Goal: Information Seeking & Learning: Learn about a topic

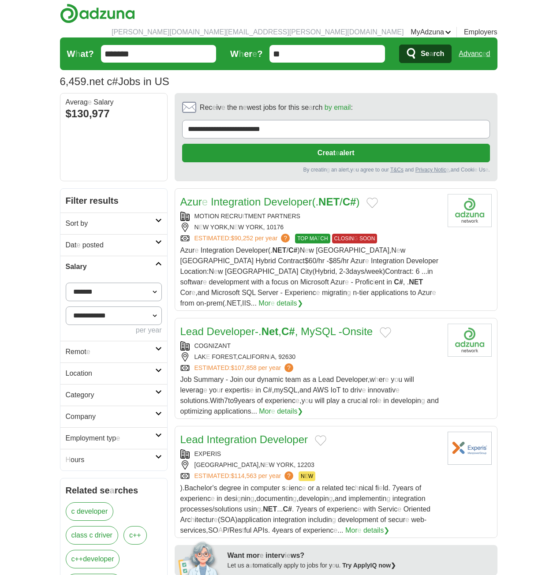
click at [108, 346] on h2 "Remot e" at bounding box center [110, 351] width 89 height 11
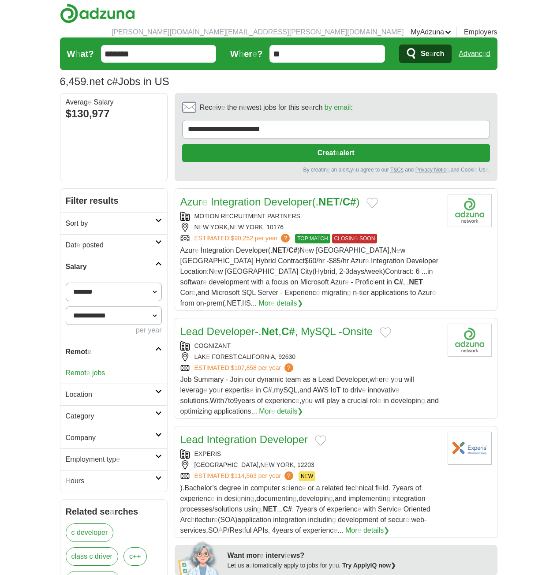
click at [98, 369] on readpronunciation-word "jobs" at bounding box center [98, 372] width 13 height 7
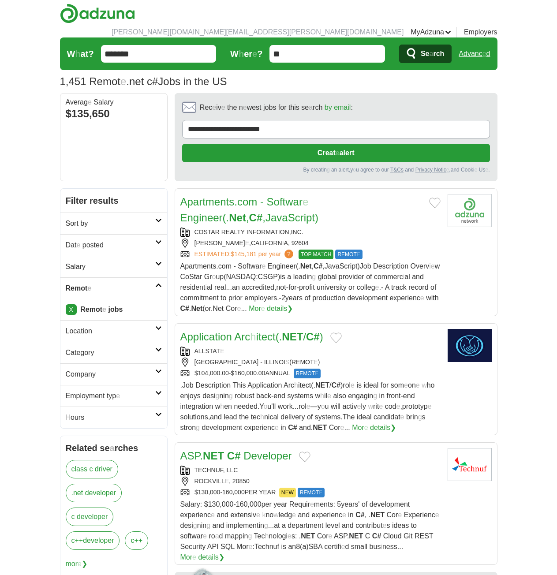
click at [129, 240] on h2 "Dat e posted" at bounding box center [110, 245] width 89 height 11
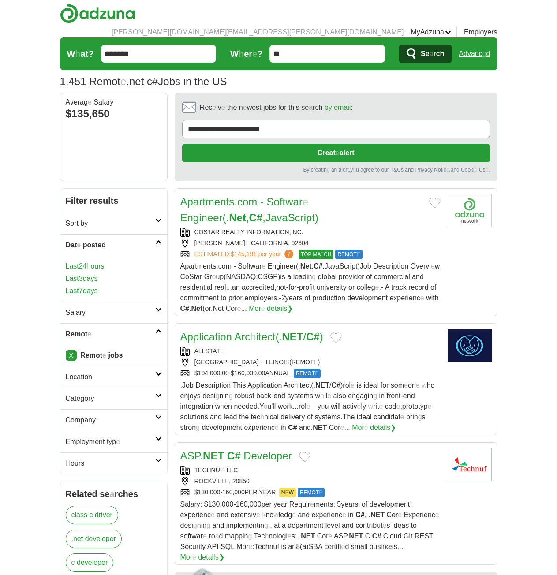
click at [93, 287] on readpronunciation-word "days" at bounding box center [90, 290] width 15 height 7
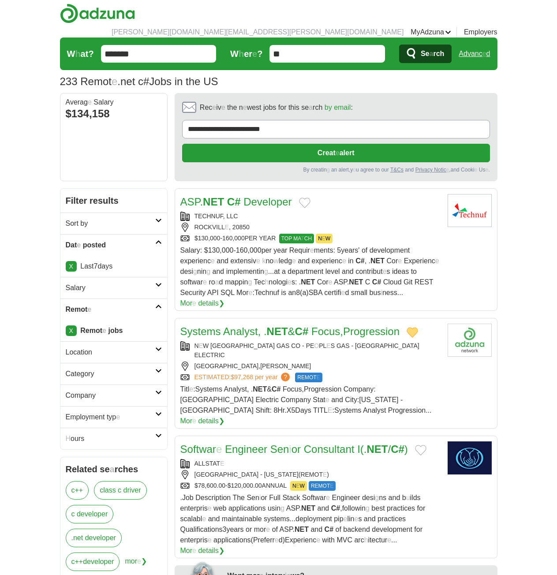
click at [305, 197] on button "Add to favorite jobs" at bounding box center [304, 202] width 11 height 11
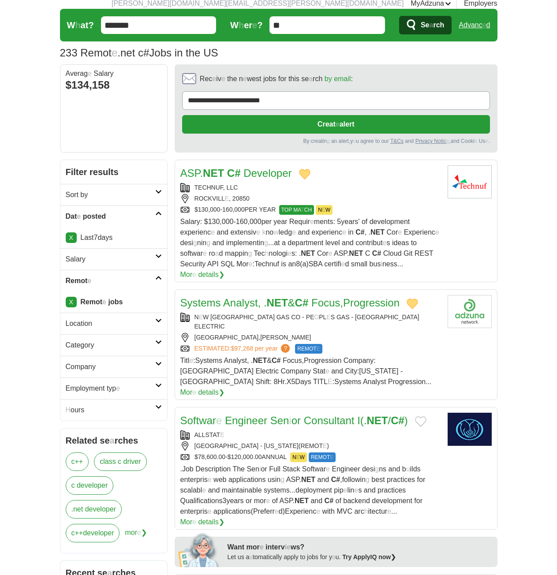
scroll to position [44, 0]
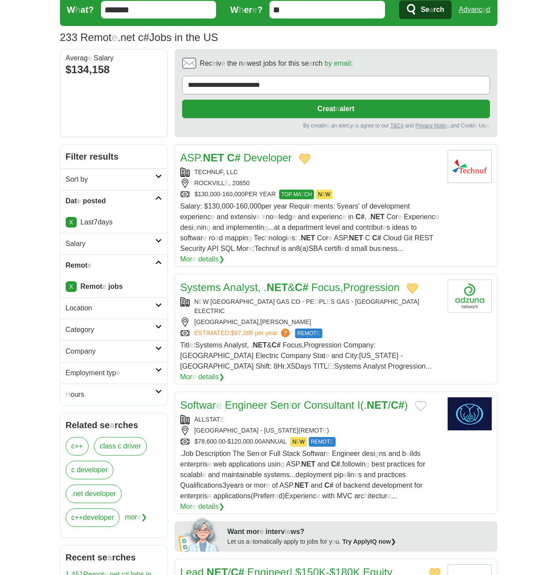
click at [424, 401] on button "Add to favorite jobs" at bounding box center [420, 406] width 11 height 11
click at [241, 399] on readpronunciation-word "Engineer" at bounding box center [246, 405] width 42 height 12
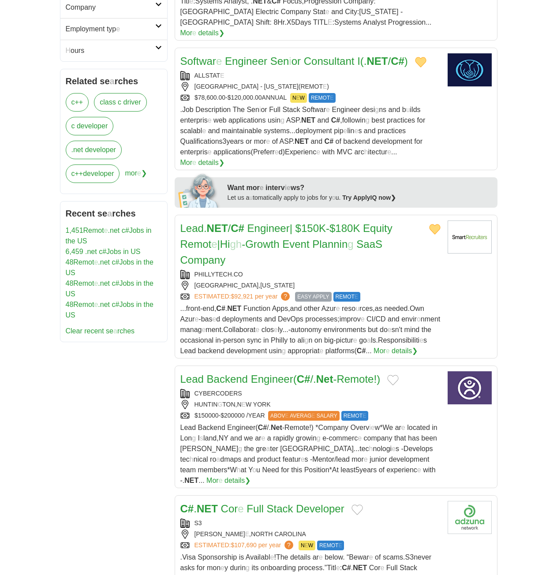
scroll to position [397, 0]
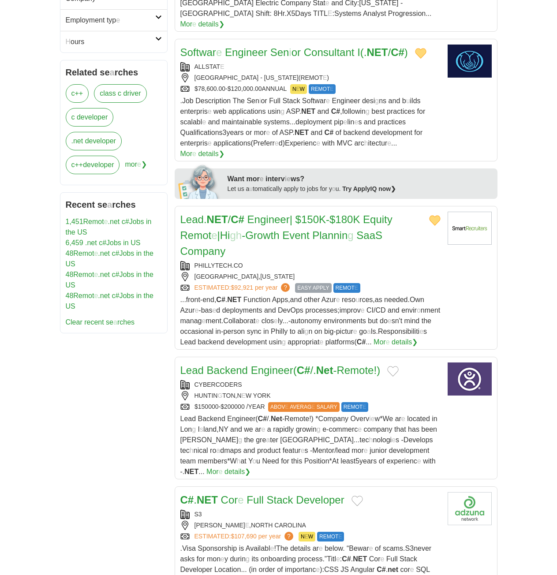
click at [398, 366] on button "Add to favorite jobs" at bounding box center [392, 371] width 11 height 11
click at [280, 362] on h2 "Lead Backend Engineer ( C # /. Net -Remote!)" at bounding box center [280, 370] width 200 height 16
click at [361, 495] on button "Add to favorite jobs" at bounding box center [356, 500] width 11 height 11
click at [271, 494] on readpronunciation-word "Stack" at bounding box center [280, 500] width 26 height 12
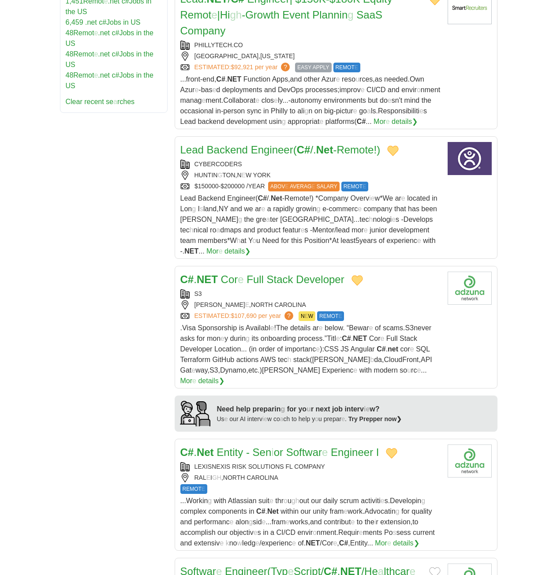
scroll to position [882, 0]
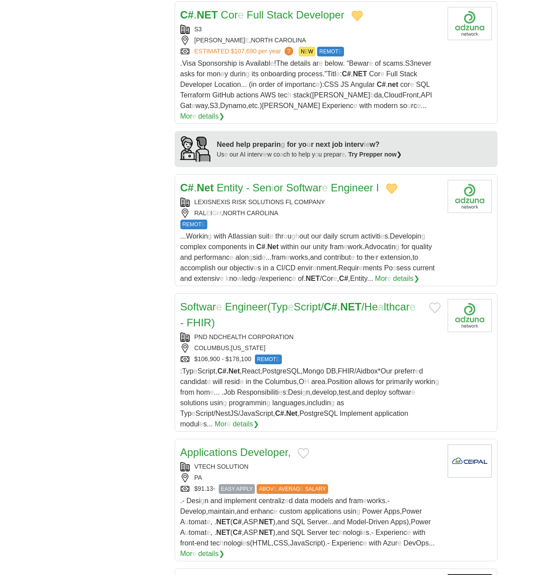
click at [435, 302] on button "Add to favorite jobs" at bounding box center [434, 307] width 11 height 11
click at [320, 301] on readpronunciation-span "Script" at bounding box center [307, 307] width 27 height 12
click at [306, 448] on button "Add to favorite jobs" at bounding box center [303, 453] width 11 height 11
click at [246, 446] on readpronunciation-word "Developer" at bounding box center [264, 452] width 48 height 12
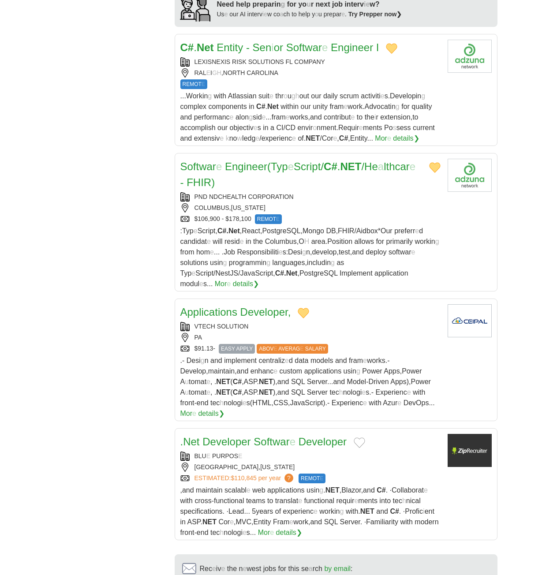
scroll to position [1058, 0]
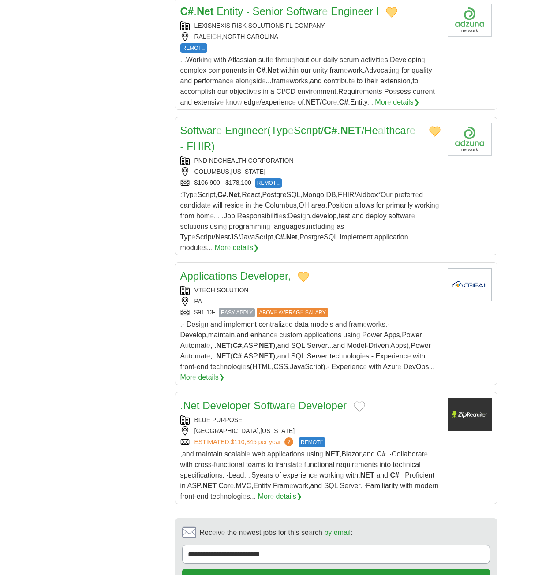
click at [361, 401] on button "Add to favorite jobs" at bounding box center [359, 406] width 11 height 11
click at [279, 399] on readpronunciation-span "Softwar" at bounding box center [271, 405] width 36 height 12
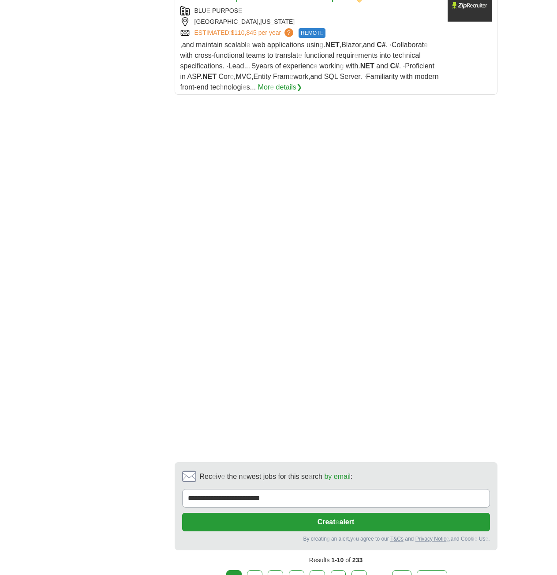
scroll to position [1486, 0]
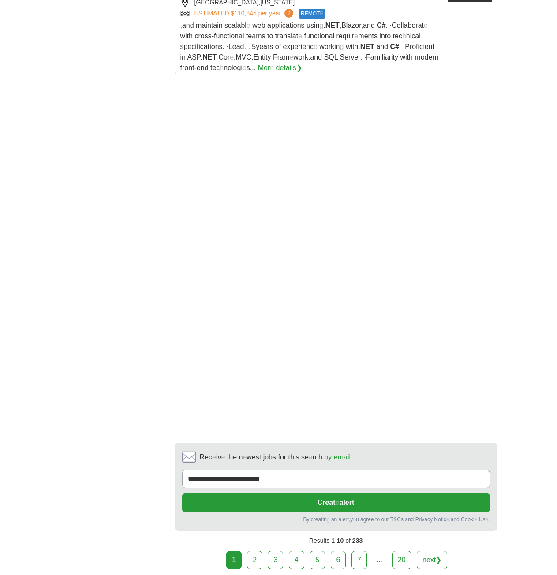
click at [260, 551] on link "2" at bounding box center [254, 560] width 15 height 19
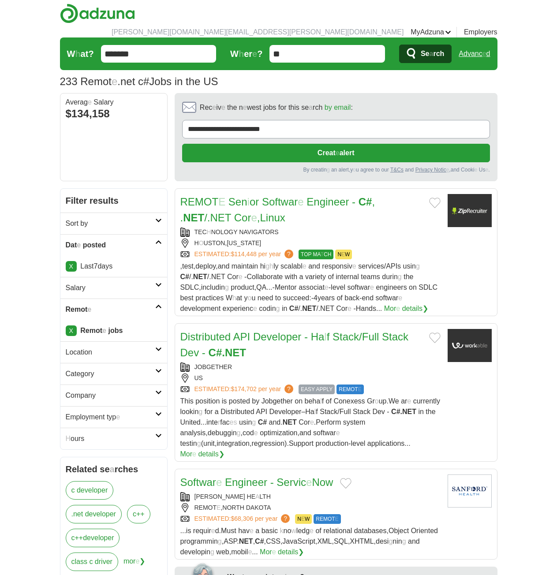
click at [432, 197] on button "Add to favorite jobs" at bounding box center [434, 202] width 11 height 11
click at [308, 196] on readpronunciation-word "Engineer" at bounding box center [327, 202] width 42 height 12
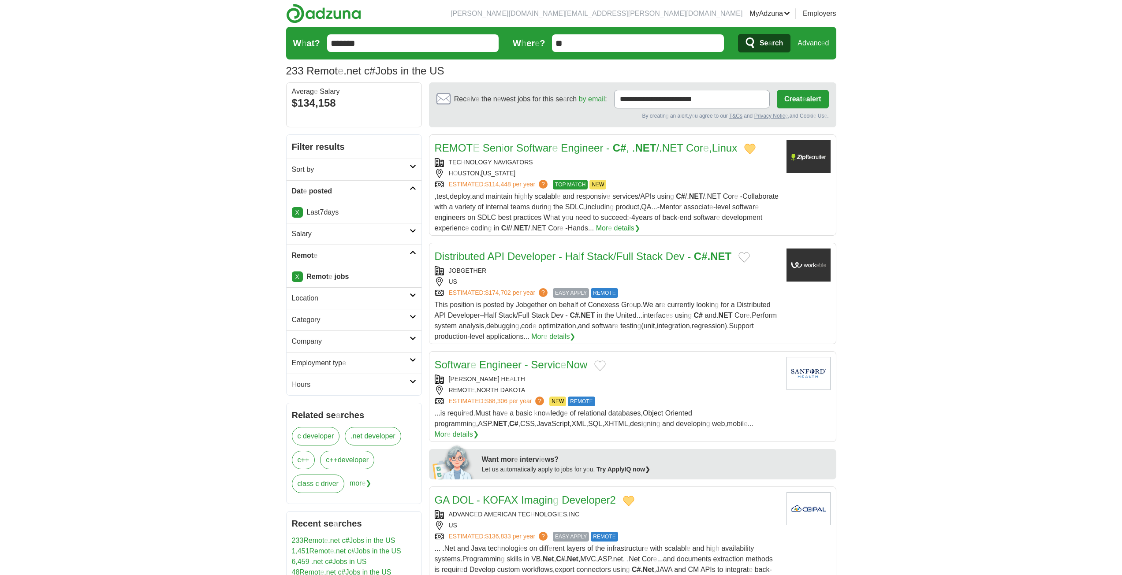
click at [556, 257] on button "Add to favorite jobs" at bounding box center [743, 257] width 11 height 11
click at [556, 257] on readpronunciation-word "Stack" at bounding box center [600, 256] width 26 height 12
click at [556, 364] on button "Add to favorite jobs" at bounding box center [599, 366] width 11 height 11
click at [506, 363] on readpronunciation-word "Engineer" at bounding box center [500, 365] width 42 height 12
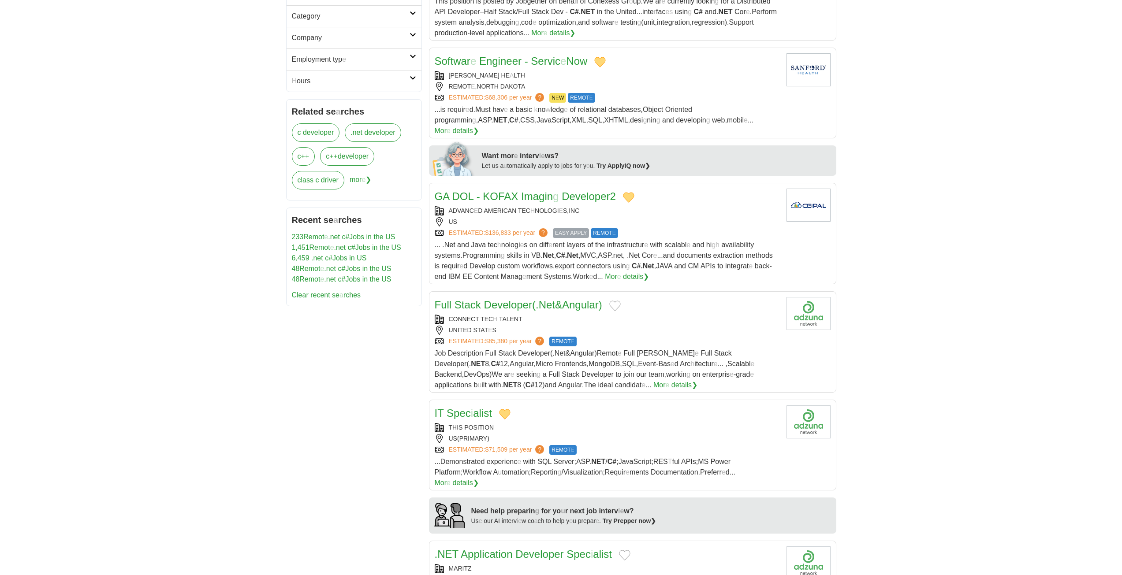
scroll to position [309, 0]
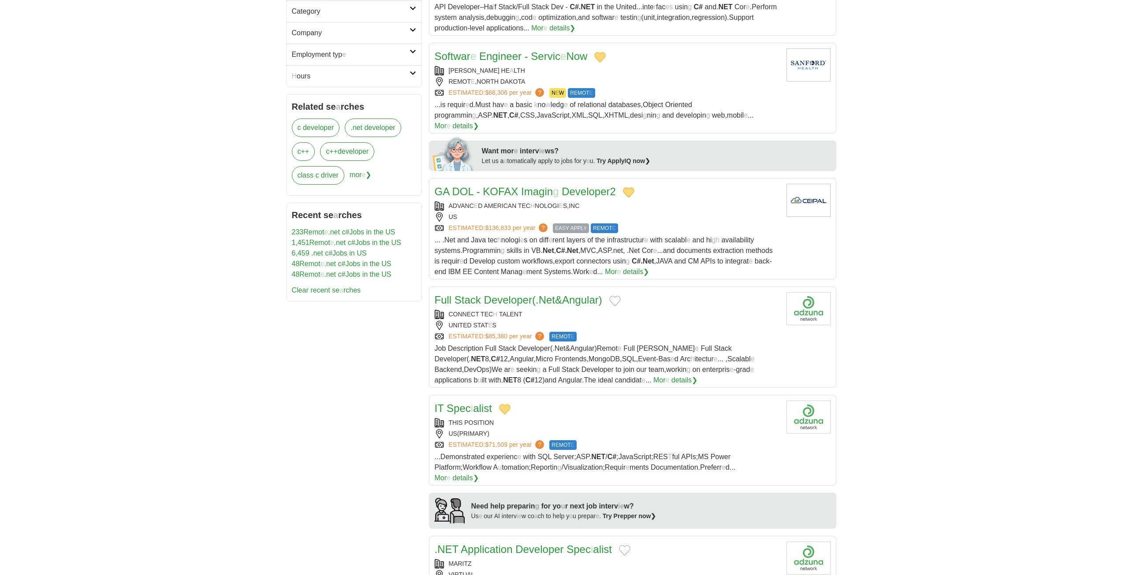
click at [556, 296] on button "Add to favorite jobs" at bounding box center [614, 301] width 11 height 11
click at [535, 294] on readpronunciation-span "(." at bounding box center [535, 300] width 7 height 12
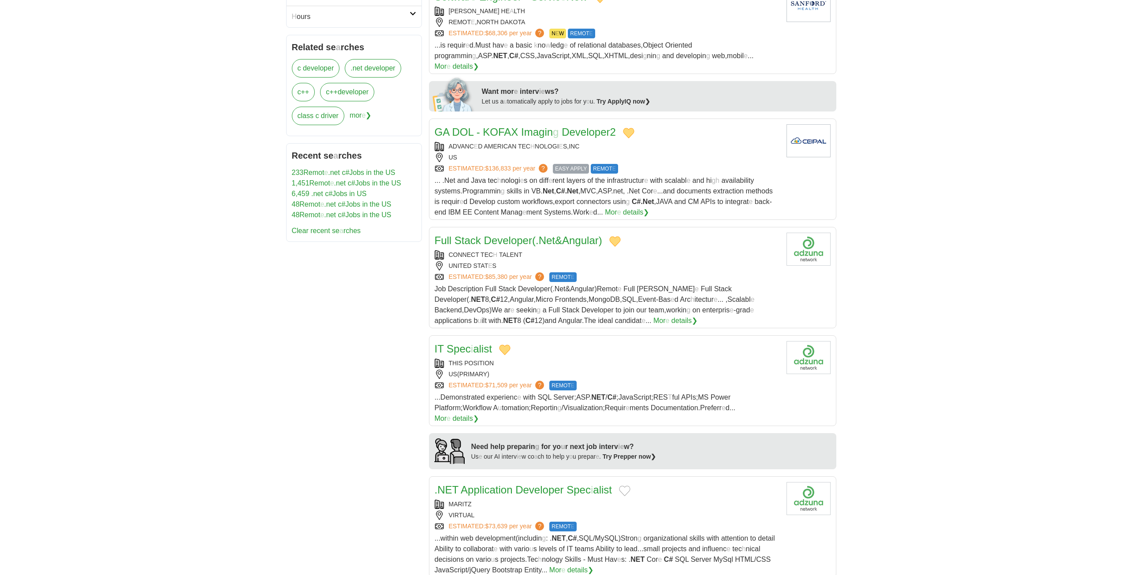
scroll to position [485, 0]
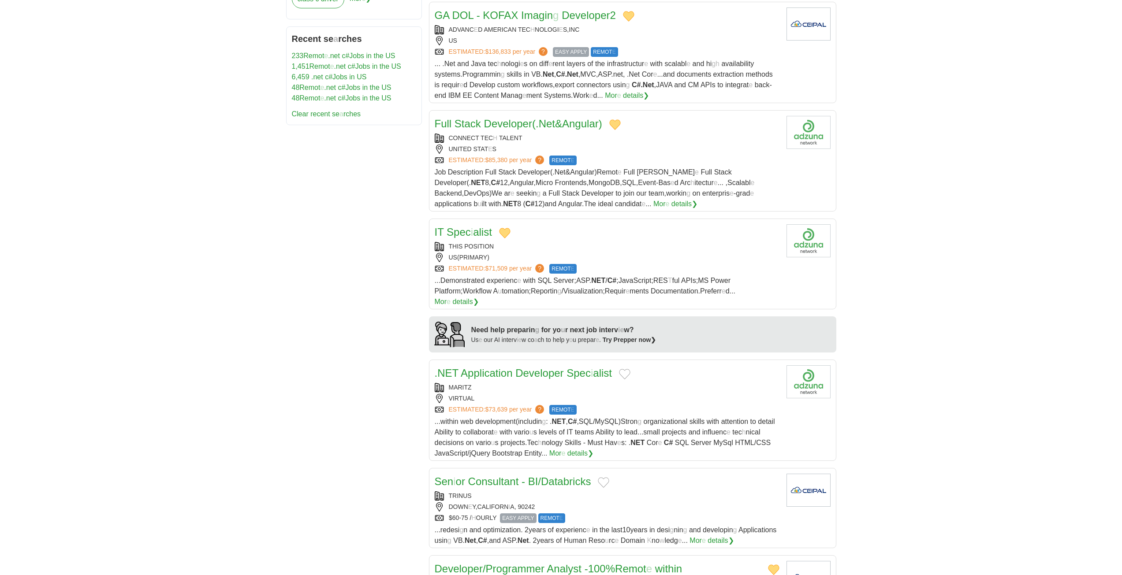
click at [556, 369] on button "Add to favorite jobs" at bounding box center [624, 374] width 11 height 11
click at [532, 367] on readpronunciation-word "Developer" at bounding box center [539, 373] width 48 height 12
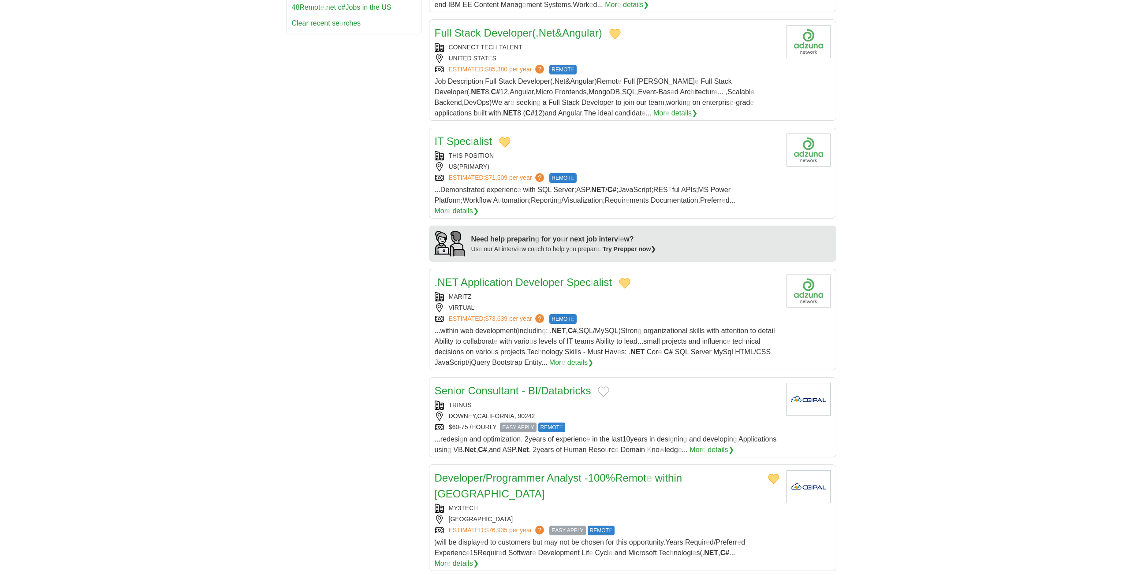
scroll to position [705, 0]
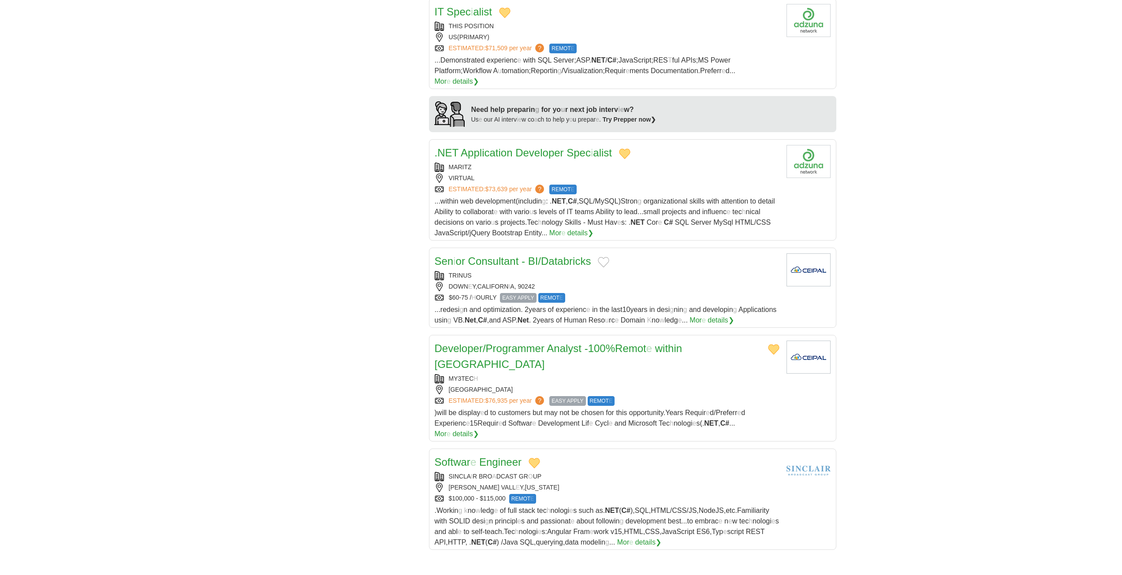
click at [556, 257] on button "Add to favorite jobs" at bounding box center [603, 262] width 11 height 11
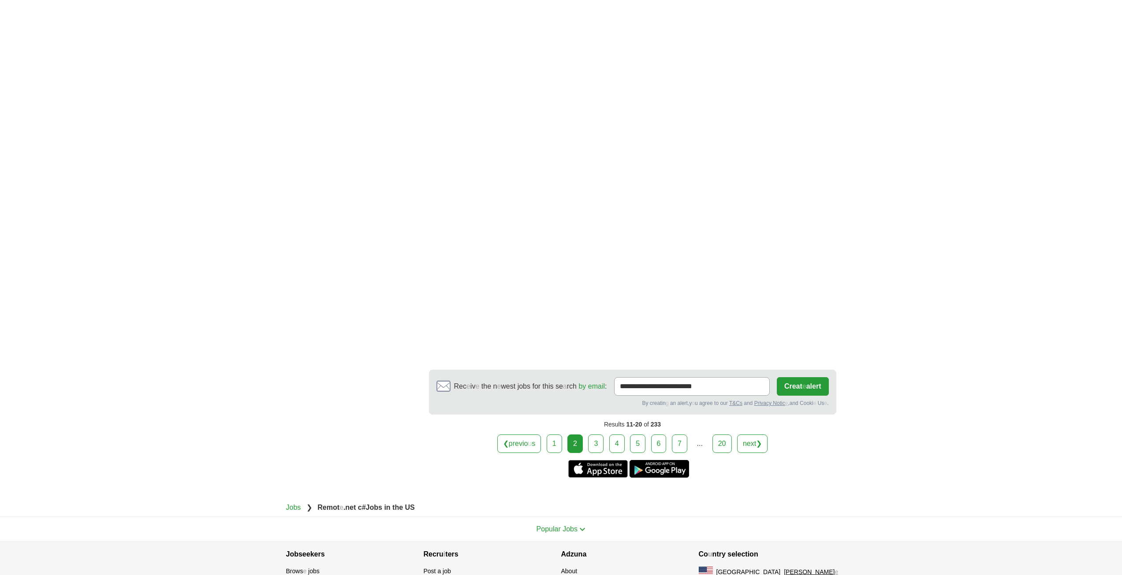
scroll to position [1296, 0]
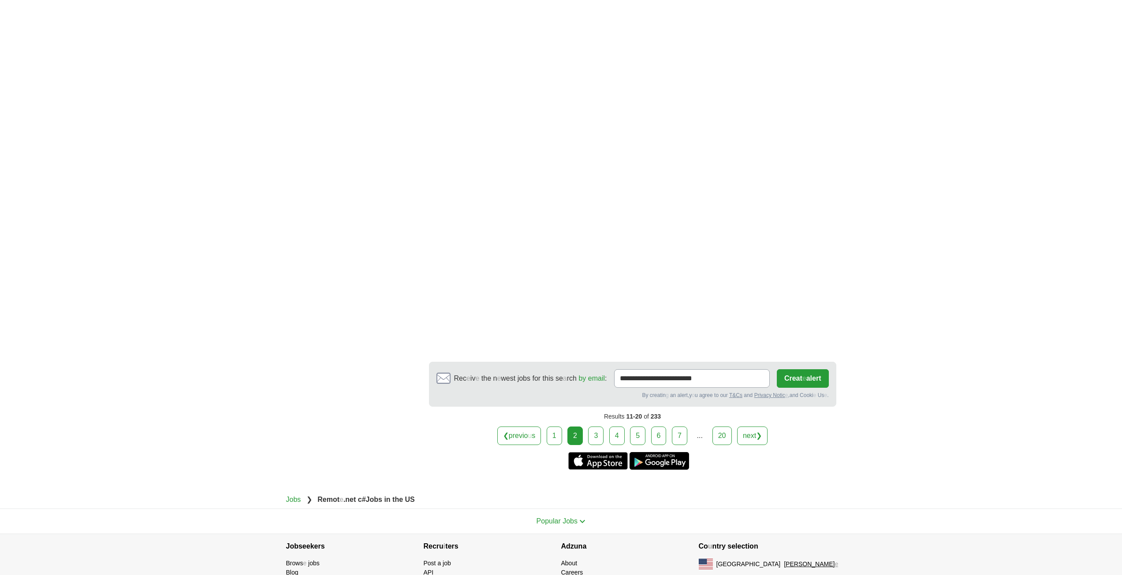
click at [556, 427] on link "3" at bounding box center [595, 436] width 15 height 19
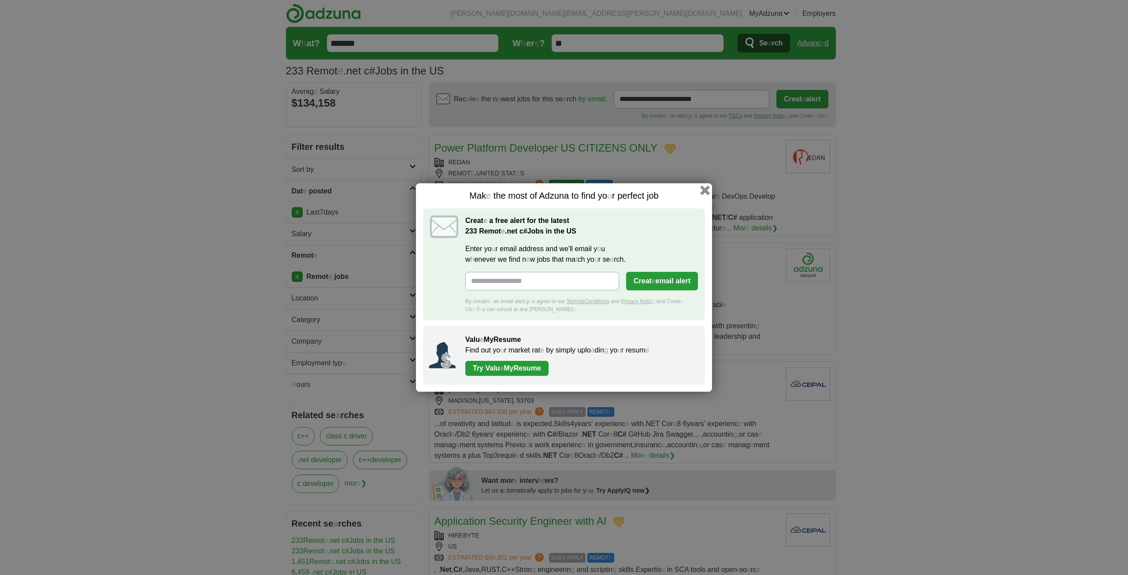
click at [704, 191] on button "button" at bounding box center [705, 191] width 10 height 10
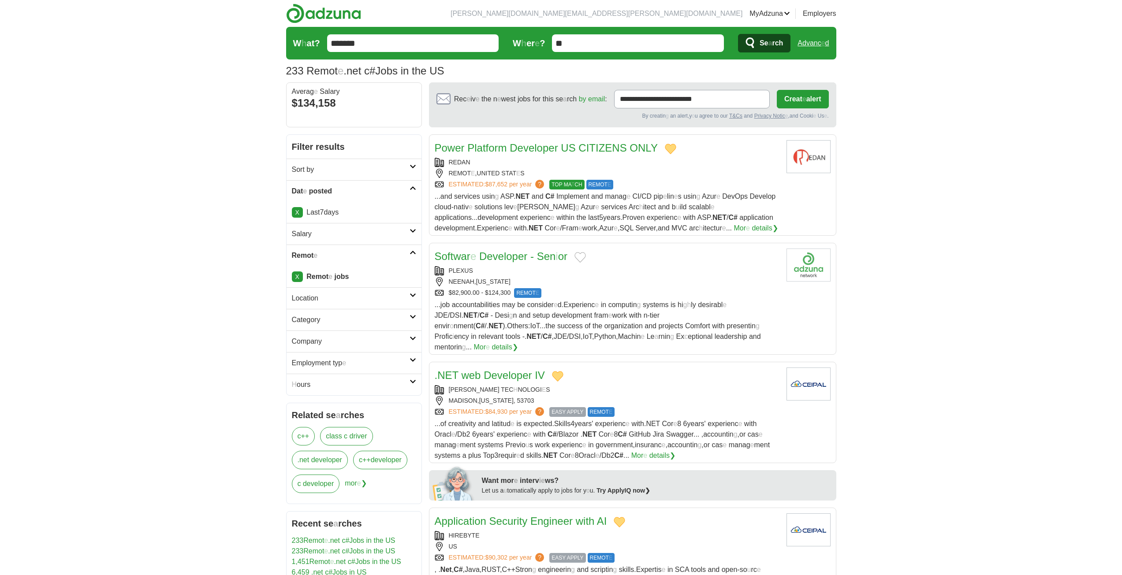
click at [577, 260] on button "Add to favorite jobs" at bounding box center [579, 257] width 11 height 11
click at [514, 258] on readpronunciation-word "Developer" at bounding box center [503, 256] width 48 height 12
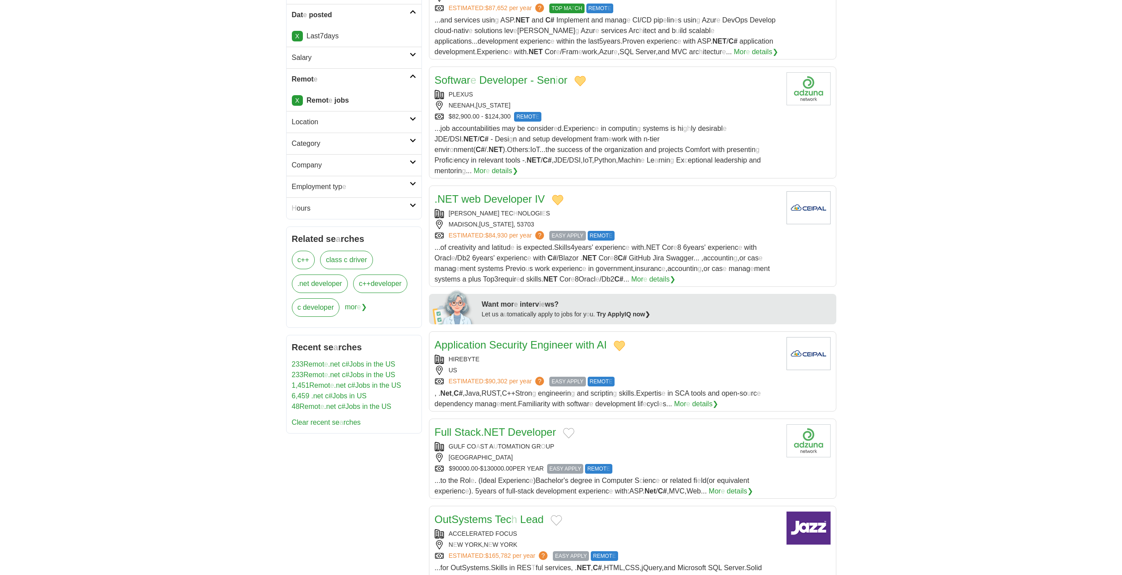
scroll to position [309, 0]
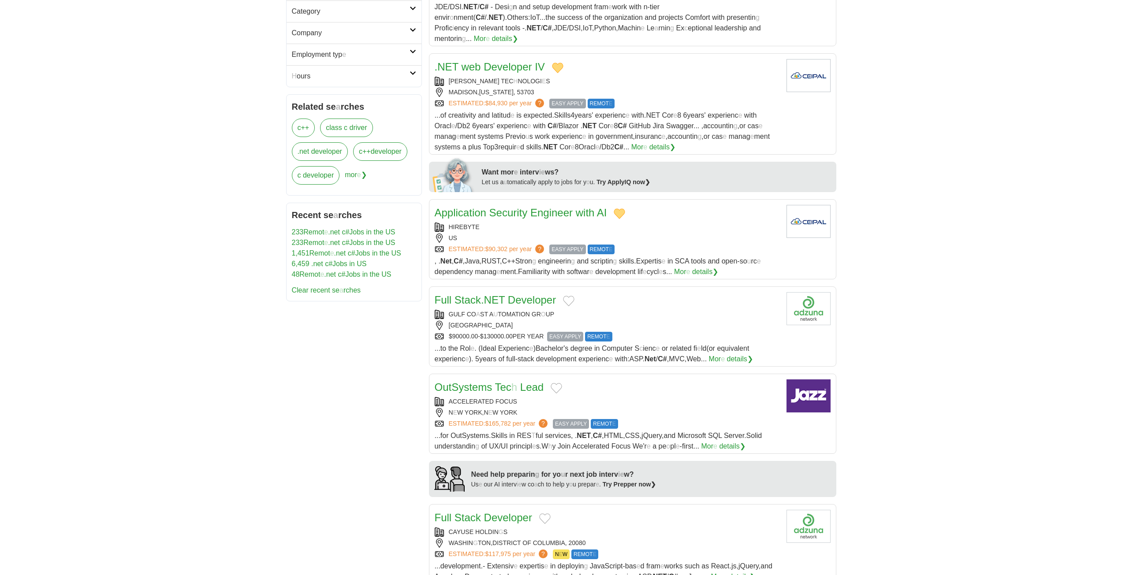
click at [570, 296] on button "Add to favorite jobs" at bounding box center [568, 301] width 11 height 11
click at [497, 294] on readpronunciation-word "NET" at bounding box center [494, 300] width 21 height 12
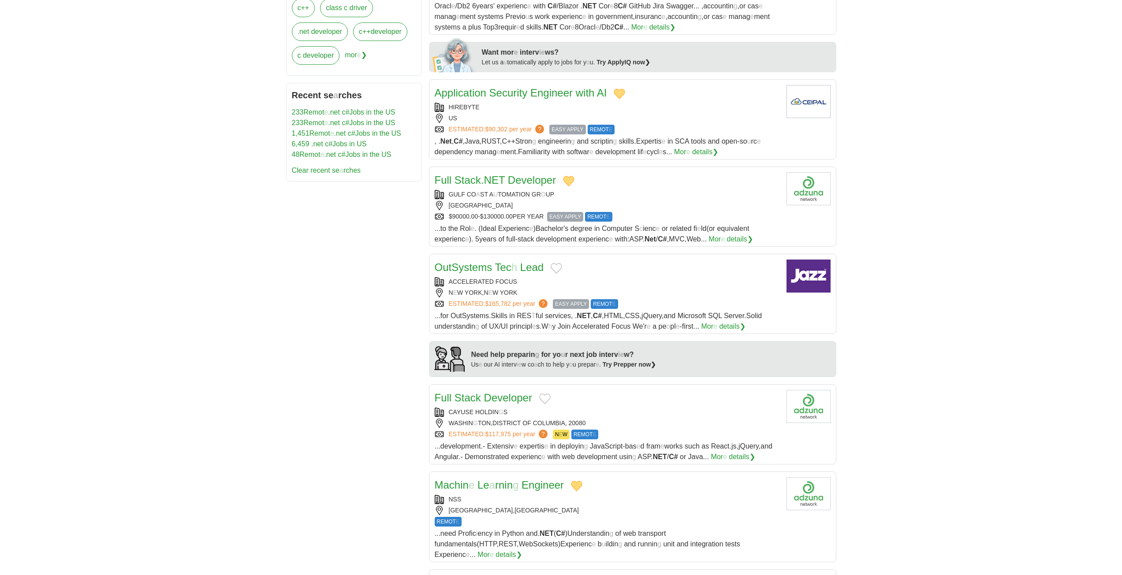
scroll to position [441, 0]
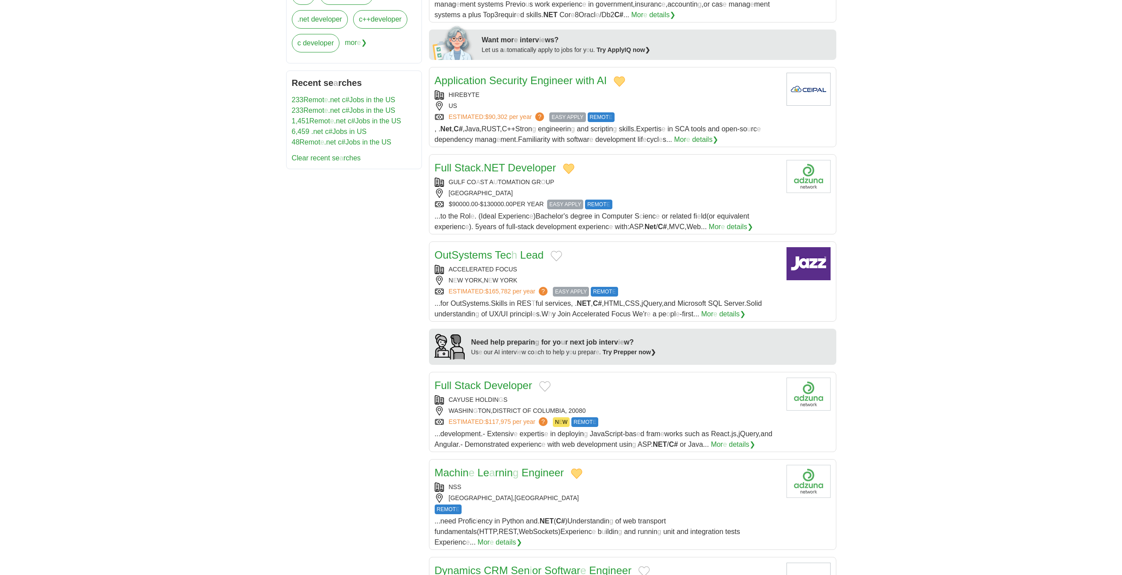
click at [555, 251] on button "Add to favorite jobs" at bounding box center [556, 256] width 11 height 11
drag, startPoint x: 478, startPoint y: 244, endPoint x: 517, endPoint y: 389, distance: 150.5
click at [478, 249] on readpronunciation-word "Systems" at bounding box center [471, 255] width 41 height 12
click at [541, 381] on button "Add to favorite jobs" at bounding box center [544, 386] width 11 height 11
click at [481, 380] on readpronunciation-span at bounding box center [482, 386] width 3 height 12
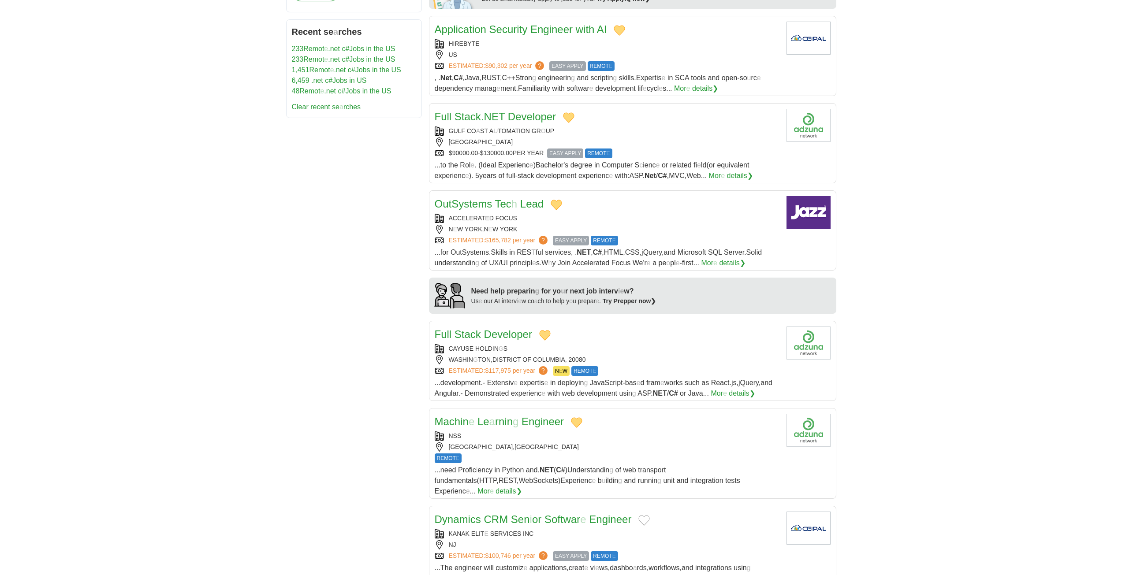
scroll to position [617, 0]
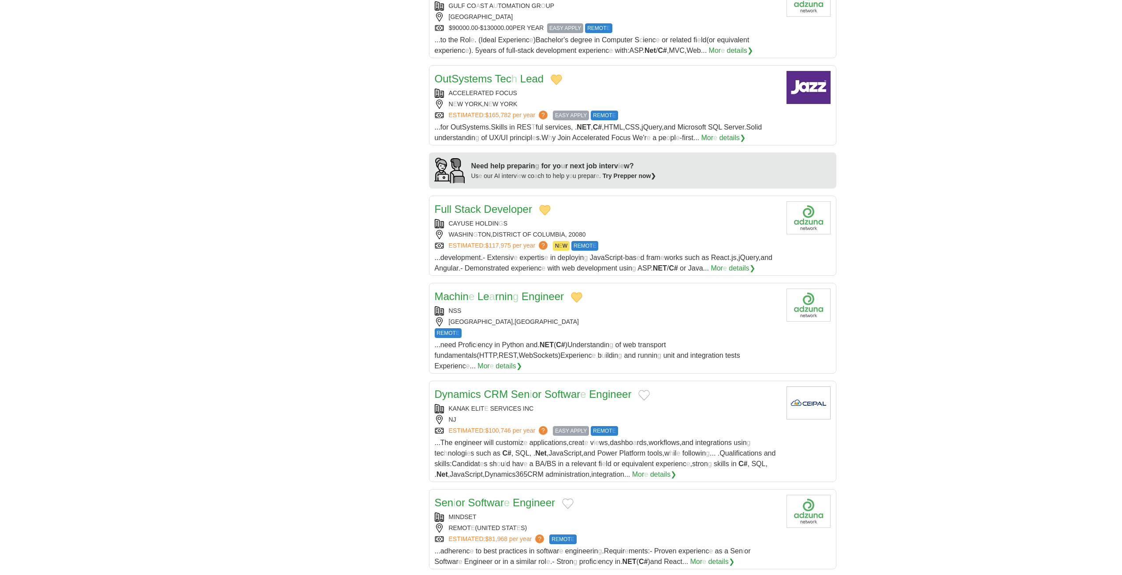
click at [644, 390] on button "Add to favorite jobs" at bounding box center [643, 395] width 11 height 11
click at [556, 388] on readpronunciation-span "Softwar" at bounding box center [562, 394] width 36 height 12
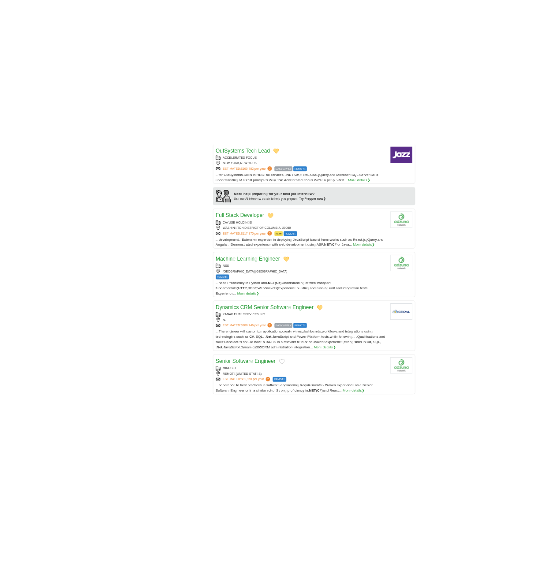
scroll to position [705, 0]
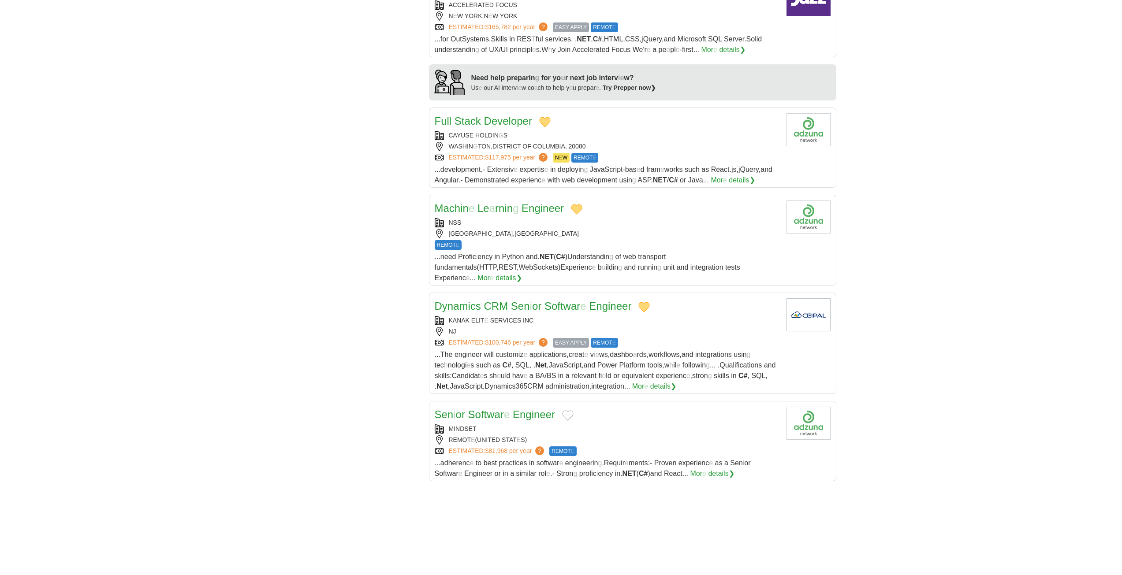
click at [569, 410] on button "Add to favorite jobs" at bounding box center [567, 415] width 11 height 11
click at [499, 409] on readpronunciation-span "Softwar" at bounding box center [486, 415] width 36 height 12
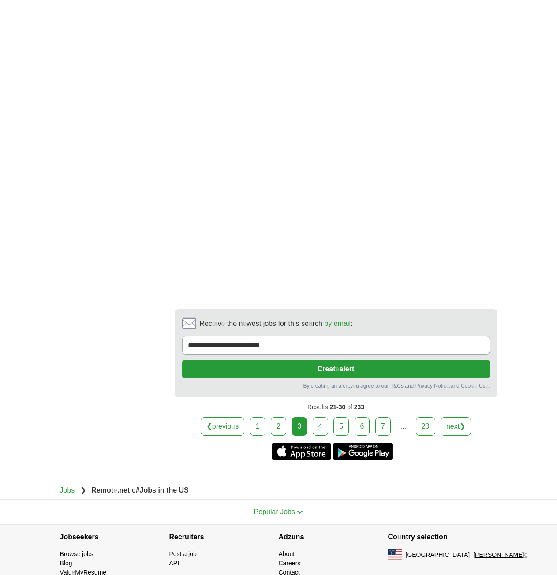
scroll to position [1394, 0]
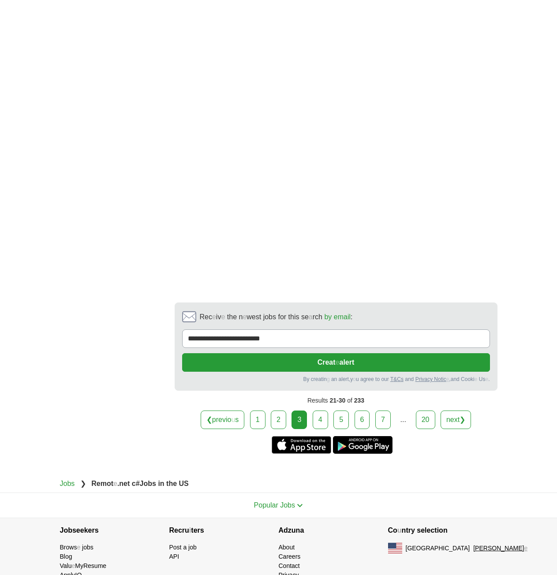
click at [318, 410] on link "4" at bounding box center [320, 419] width 15 height 19
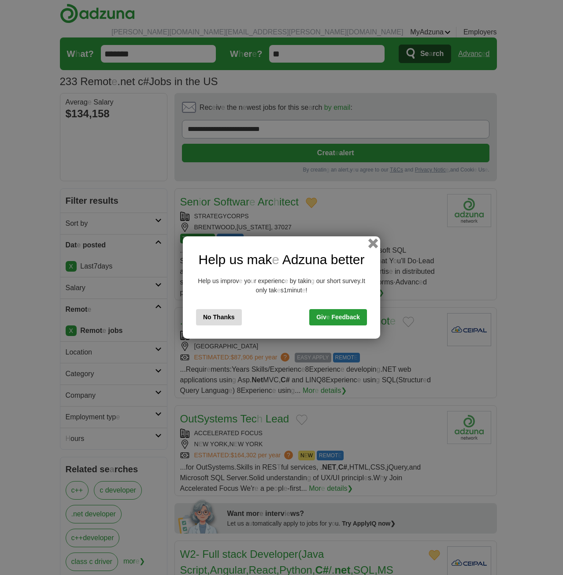
click at [376, 242] on button "button" at bounding box center [373, 243] width 10 height 10
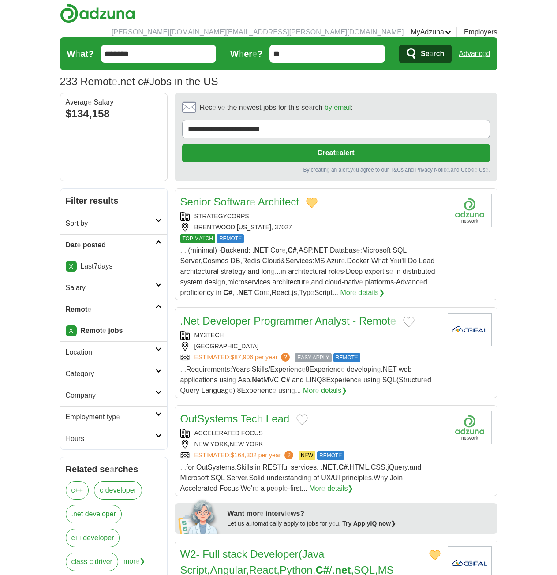
click at [411, 316] on button "Add to favorite jobs" at bounding box center [408, 321] width 11 height 11
click at [289, 315] on readpronunciation-word "Programmer" at bounding box center [282, 321] width 59 height 12
click at [298, 414] on button "Add to favorite jobs" at bounding box center [301, 419] width 11 height 11
click at [216, 413] on readpronunciation-word "Systems" at bounding box center [217, 419] width 41 height 12
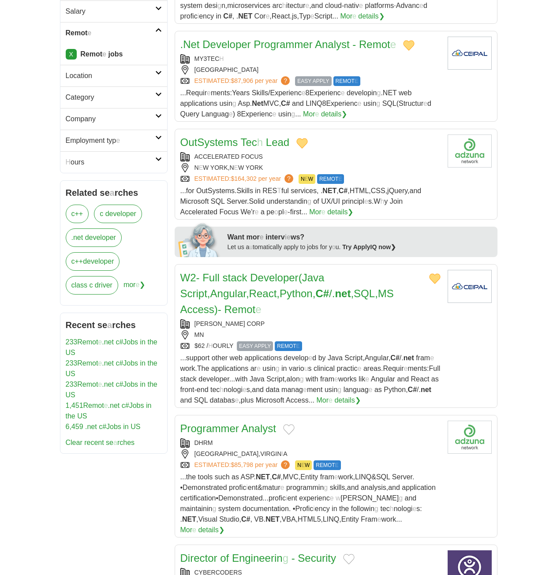
scroll to position [353, 0]
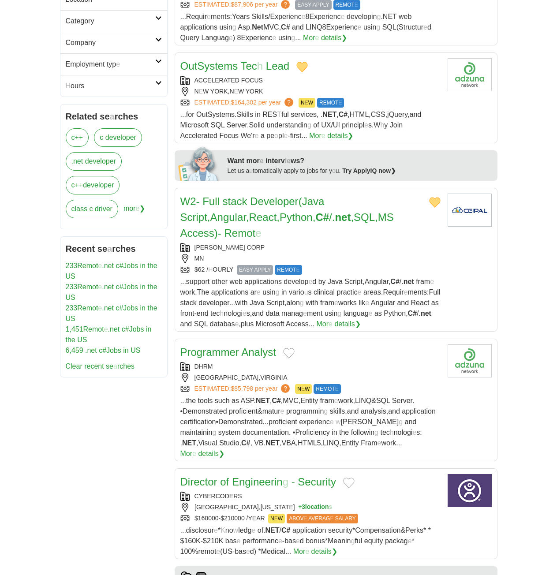
click at [290, 348] on button "Add to favorite jobs" at bounding box center [288, 353] width 11 height 11
click at [227, 346] on readpronunciation-word "Programmer" at bounding box center [209, 352] width 59 height 12
click at [348, 477] on button "Add to favorite jobs" at bounding box center [348, 482] width 11 height 11
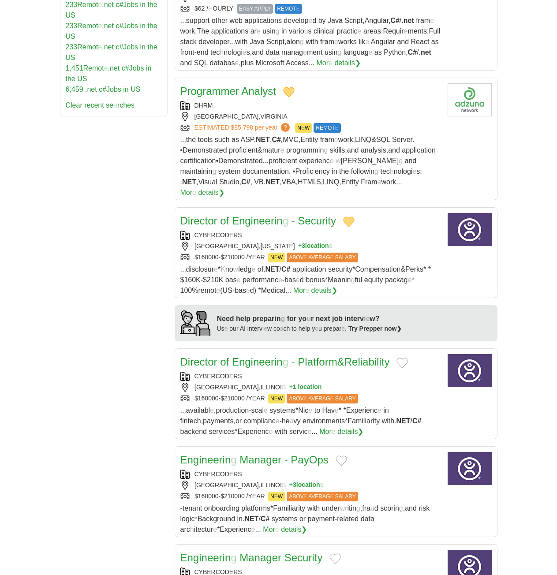
scroll to position [617, 0]
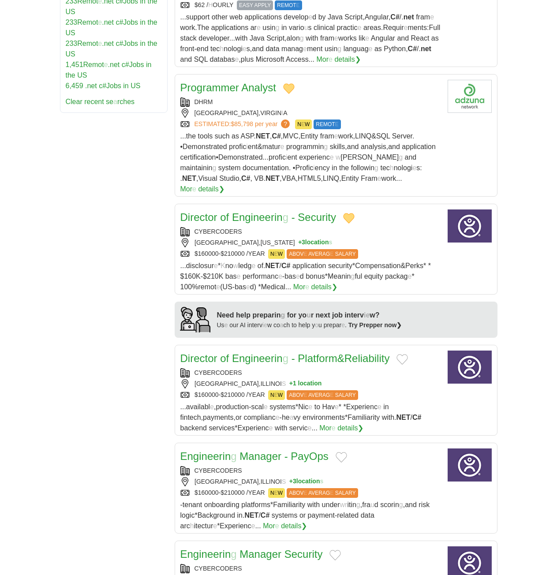
click at [274, 211] on readpronunciation-span "Engineerin" at bounding box center [257, 217] width 51 height 12
click at [408, 354] on button "Add to favorite jobs" at bounding box center [401, 359] width 11 height 11
click at [283, 352] on readpronunciation-span "g" at bounding box center [286, 358] width 6 height 12
click at [344, 452] on button "Add to favorite jobs" at bounding box center [340, 457] width 11 height 11
click at [258, 450] on readpronunciation-word "Manager" at bounding box center [260, 456] width 42 height 12
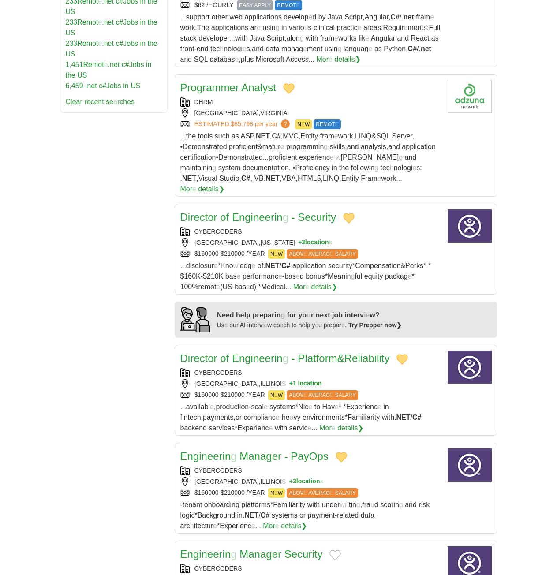
click at [338, 550] on button "Add to favorite jobs" at bounding box center [334, 555] width 11 height 11
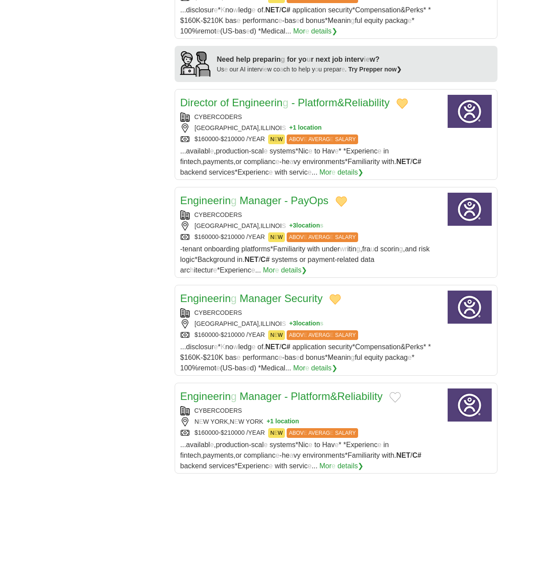
scroll to position [882, 0]
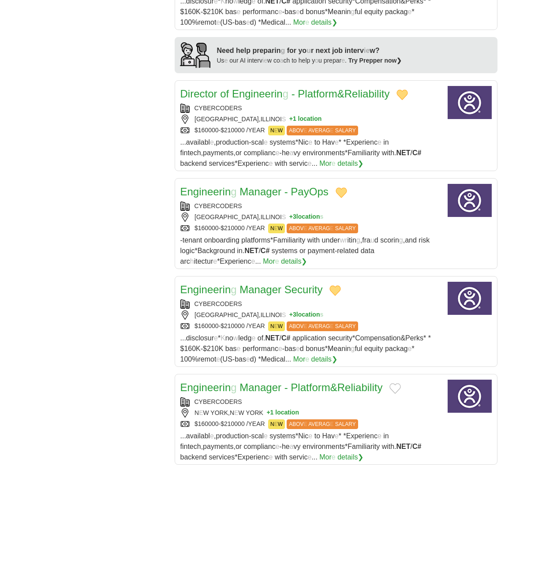
click at [401, 383] on button "Add to favorite jobs" at bounding box center [394, 388] width 11 height 11
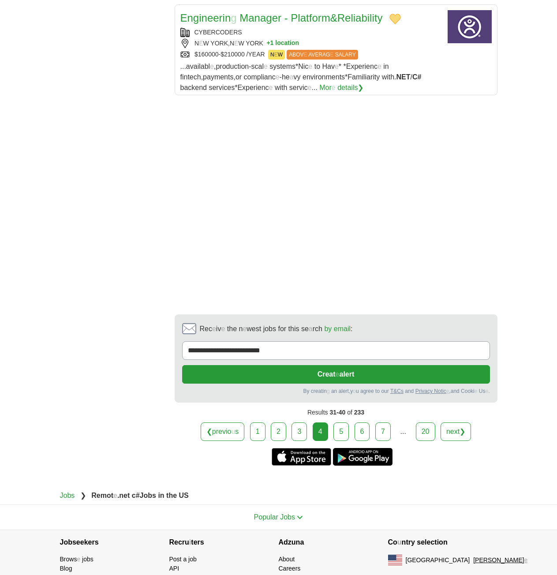
scroll to position [1273, 0]
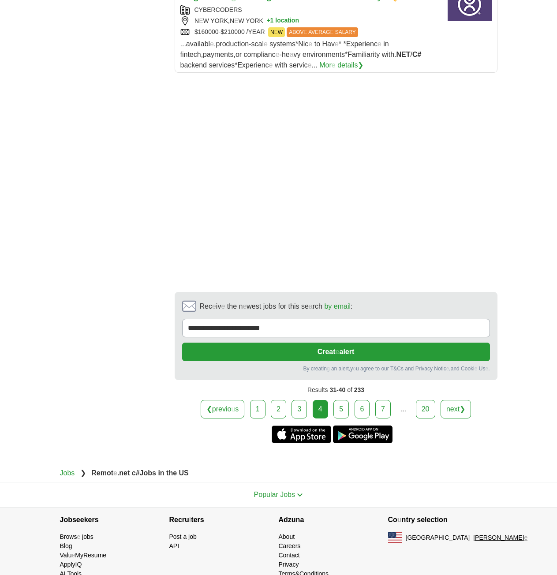
click at [344, 400] on link "5" at bounding box center [340, 409] width 15 height 19
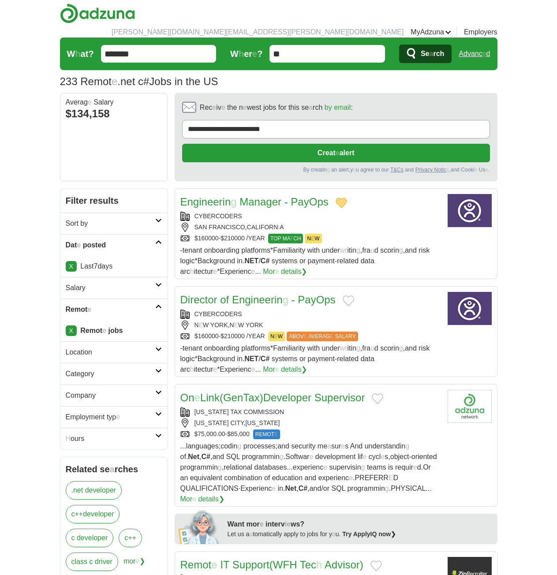
click at [350, 295] on button "Add to favorite jobs" at bounding box center [347, 300] width 11 height 11
click at [383, 393] on button "Add to favorite jobs" at bounding box center [377, 398] width 11 height 11
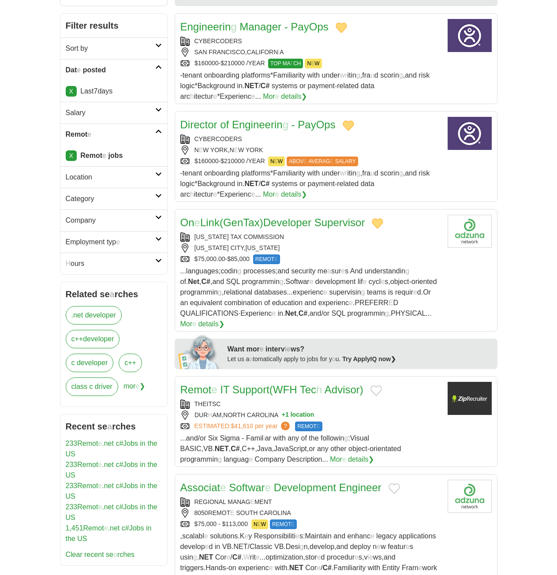
scroll to position [176, 0]
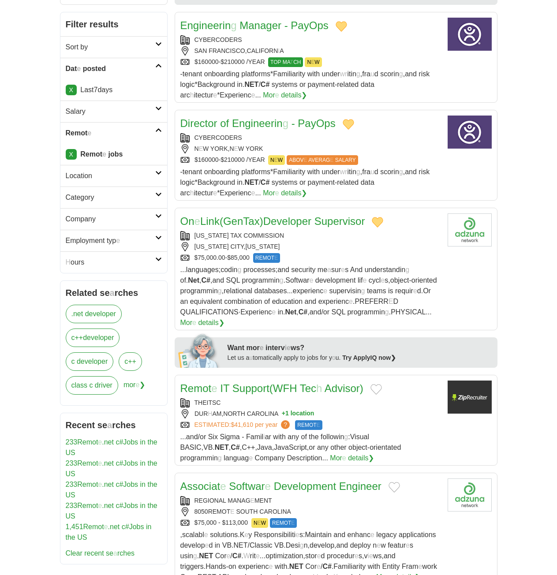
click at [381, 384] on button "Add to favorite jobs" at bounding box center [375, 389] width 11 height 11
click at [264, 382] on readpronunciation-word "Support" at bounding box center [250, 388] width 37 height 12
click at [396, 482] on button "Add to favorite jobs" at bounding box center [393, 487] width 11 height 11
click at [303, 480] on readpronunciation-word "Development" at bounding box center [305, 486] width 62 height 12
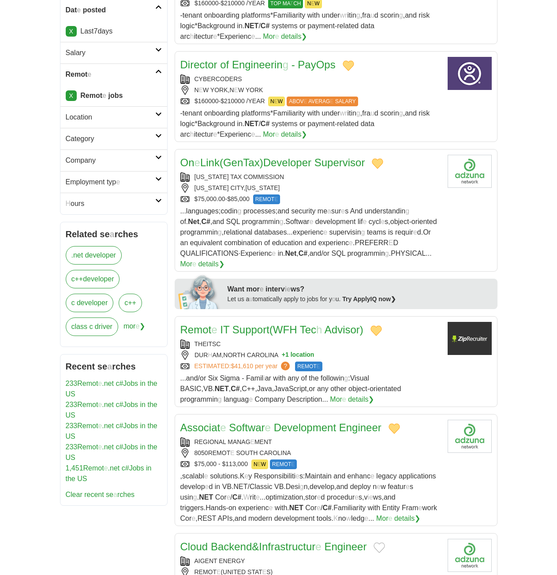
scroll to position [353, 0]
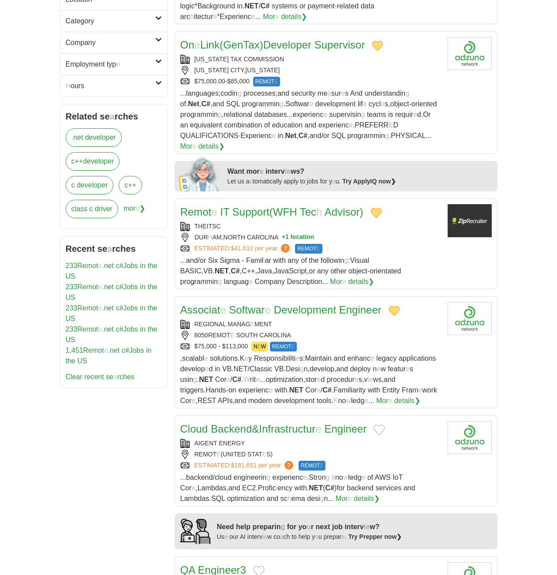
click at [384, 424] on button "Add to favorite jobs" at bounding box center [378, 429] width 11 height 11
click at [330, 423] on readpronunciation-word "Engineer" at bounding box center [345, 429] width 42 height 12
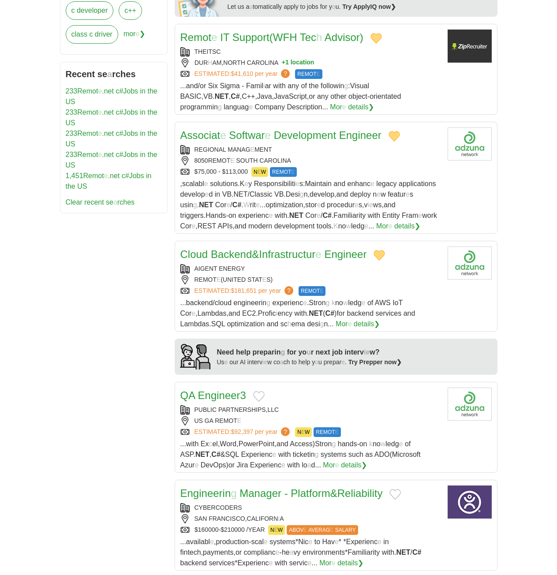
scroll to position [529, 0]
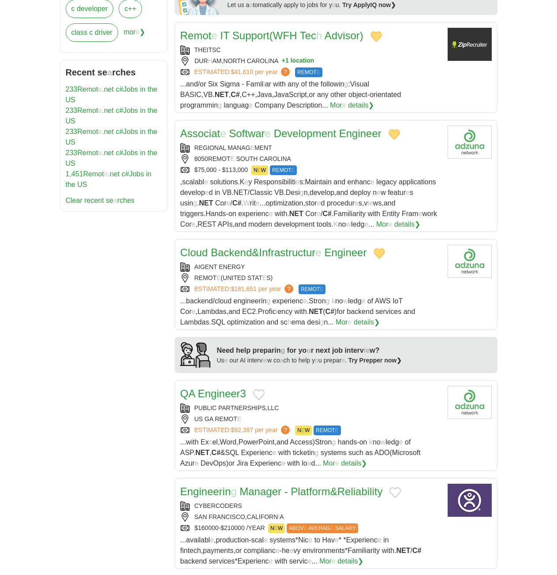
click at [263, 389] on button "Add to favorite jobs" at bounding box center [258, 394] width 11 height 11
click at [401, 487] on button "Add to favorite jobs" at bounding box center [394, 492] width 11 height 11
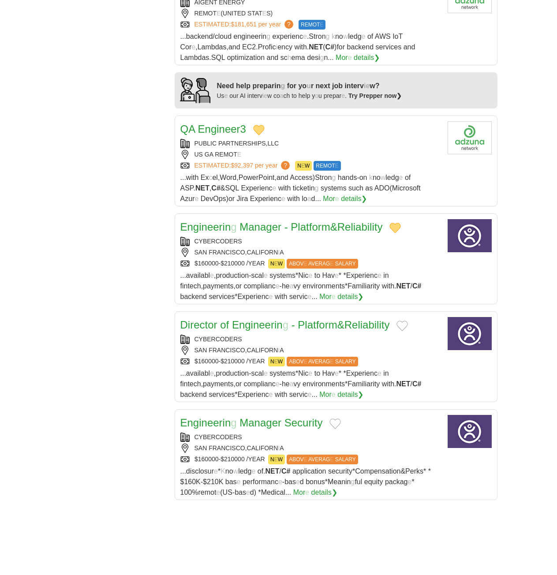
click at [408, 320] on button "Add to favorite jobs" at bounding box center [401, 325] width 11 height 11
click at [257, 319] on readpronunciation-span "Engineerin" at bounding box center [257, 325] width 51 height 12
click at [337, 418] on button "Add to favorite jobs" at bounding box center [334, 423] width 11 height 11
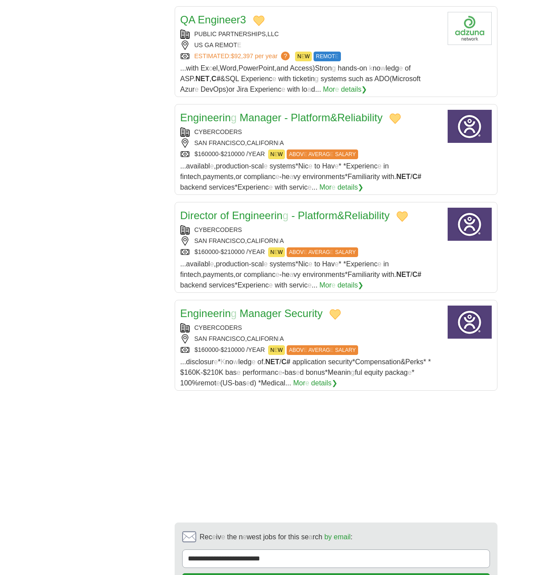
scroll to position [1014, 0]
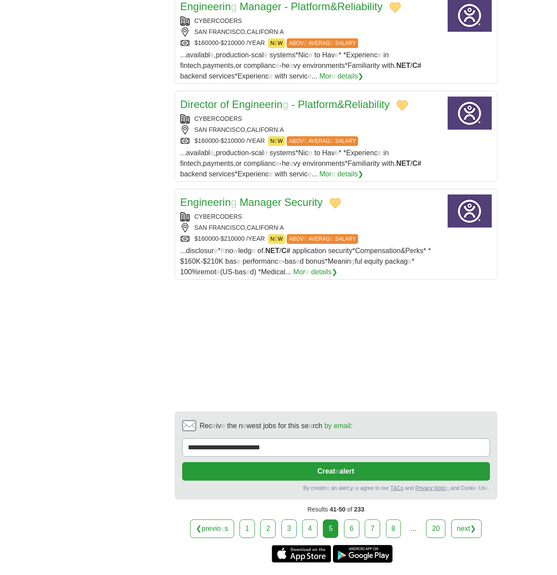
click at [355, 519] on link "6" at bounding box center [351, 528] width 15 height 19
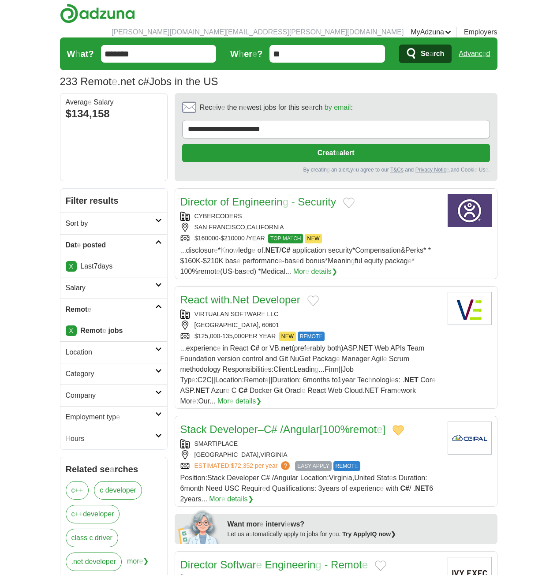
click at [347, 197] on button "Add to favorite jobs" at bounding box center [348, 202] width 11 height 11
click at [316, 295] on button "Add to favorite jobs" at bounding box center [312, 300] width 11 height 11
click at [257, 294] on readpronunciation-word "Developer" at bounding box center [276, 300] width 48 height 12
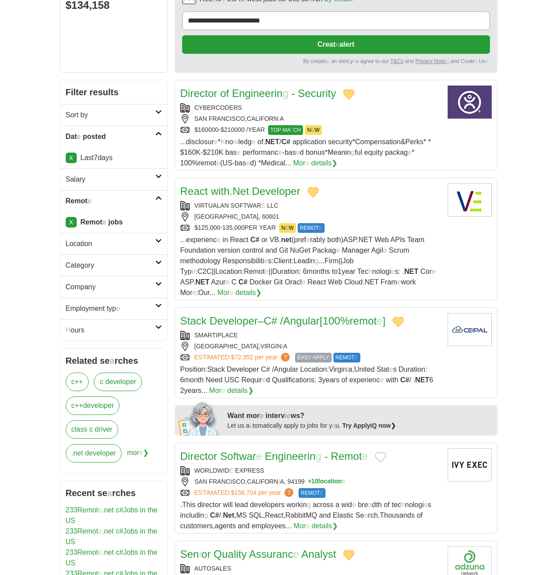
scroll to position [132, 0]
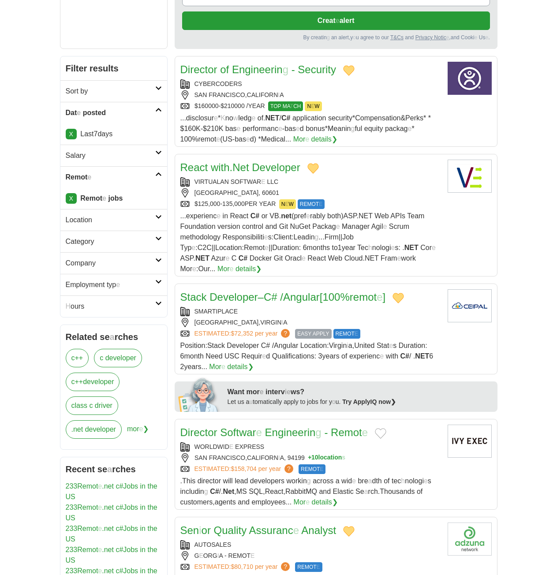
click at [378, 428] on button "Add to favorite jobs" at bounding box center [380, 433] width 11 height 11
click at [279, 426] on readpronunciation-span "Engineerin" at bounding box center [290, 432] width 51 height 12
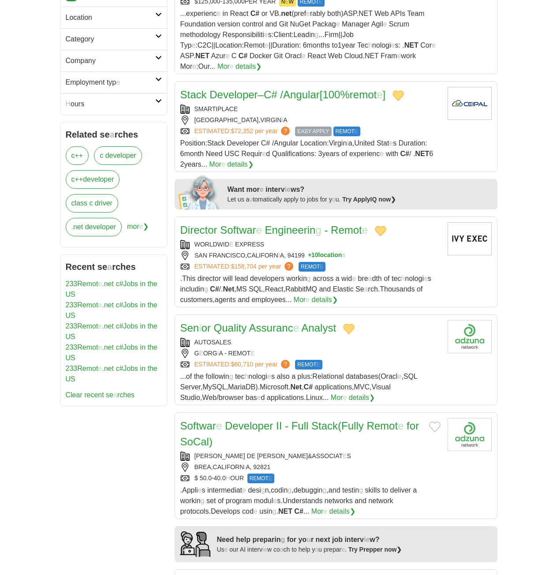
scroll to position [397, 0]
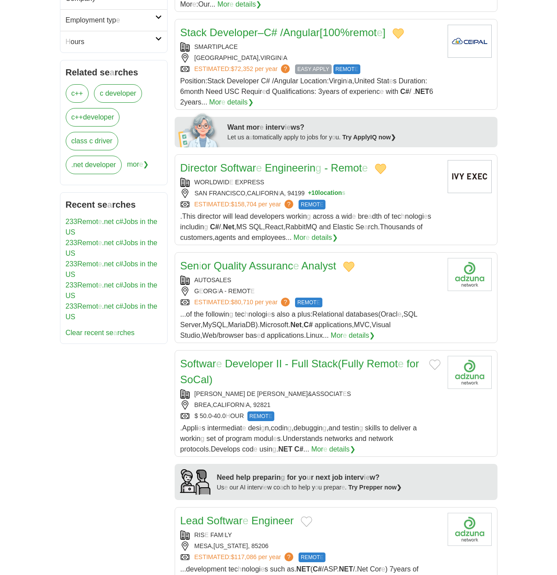
click at [433, 359] on button "Add to favorite jobs" at bounding box center [434, 364] width 11 height 11
click at [310, 357] on readpronunciation-span at bounding box center [309, 363] width 3 height 12
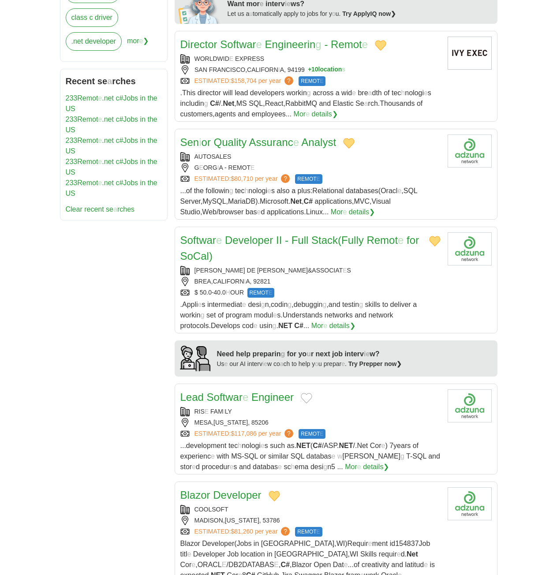
scroll to position [529, 0]
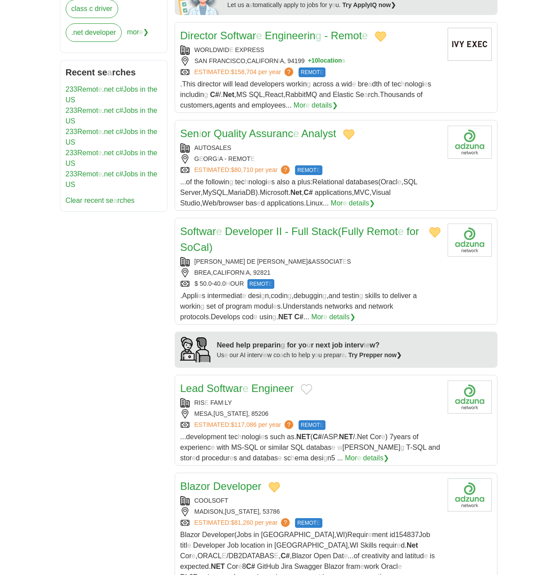
click at [307, 384] on button "Add to favorite jobs" at bounding box center [306, 389] width 11 height 11
click at [250, 382] on readpronunciation-span at bounding box center [249, 388] width 3 height 12
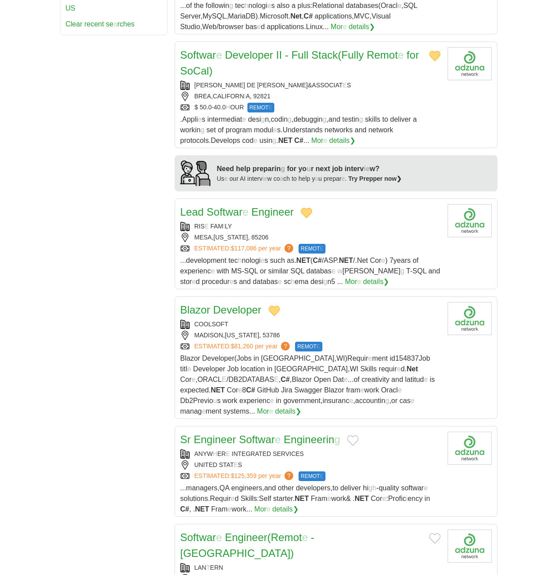
scroll to position [837, 0]
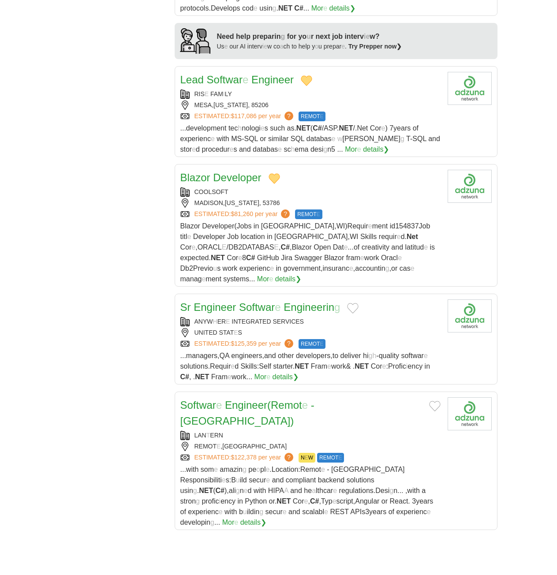
click at [352, 303] on button "Add to favorite jobs" at bounding box center [352, 308] width 11 height 11
click at [299, 301] on readpronunciation-span "Engineerin" at bounding box center [308, 307] width 51 height 12
click at [429, 401] on button "Add to favorite jobs" at bounding box center [434, 406] width 11 height 11
click at [298, 399] on readpronunciation-span "Remot" at bounding box center [286, 405] width 31 height 12
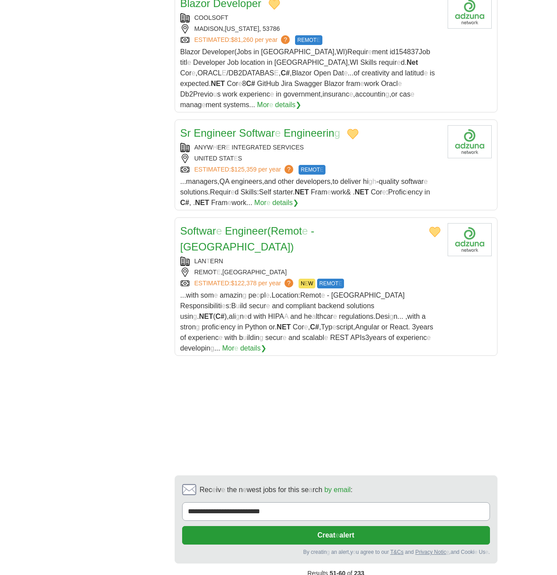
scroll to position [1014, 0]
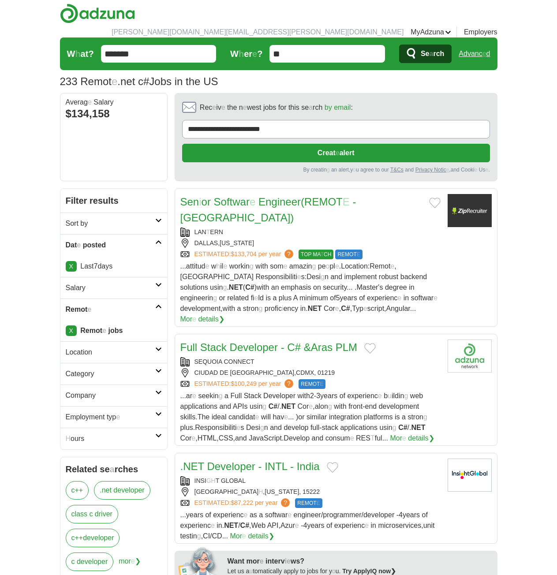
click at [332, 462] on button "Add to favorite jobs" at bounding box center [332, 467] width 11 height 11
click at [373, 343] on button "Add to favorite jobs" at bounding box center [369, 348] width 11 height 11
click at [429, 197] on button "Add to favorite jobs" at bounding box center [434, 202] width 11 height 11
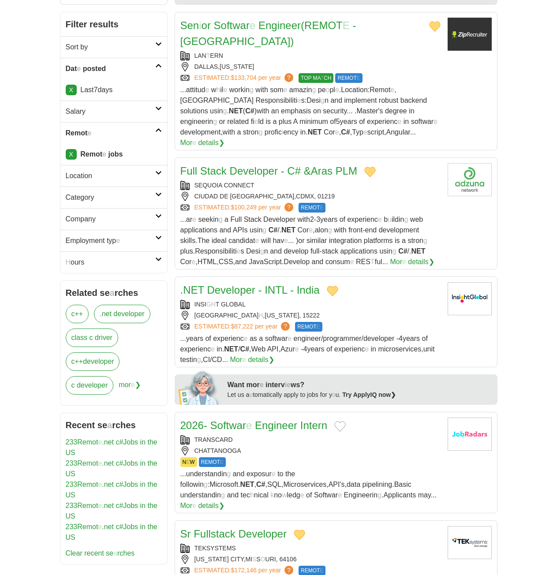
scroll to position [44, 0]
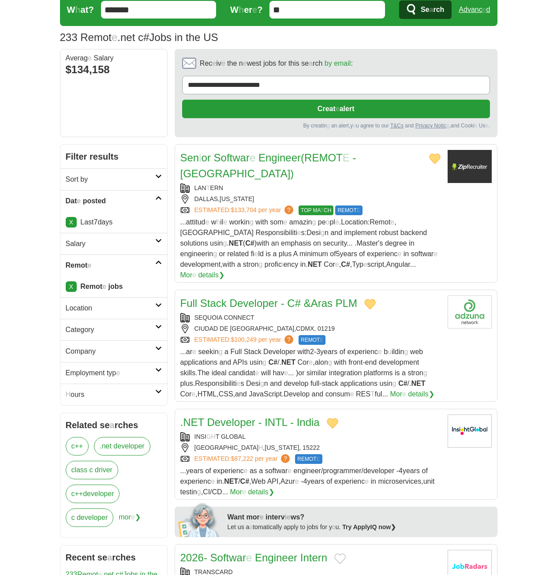
click at [289, 152] on readpronunciation-word "Engineer" at bounding box center [279, 158] width 42 height 12
